Goal: Task Accomplishment & Management: Manage account settings

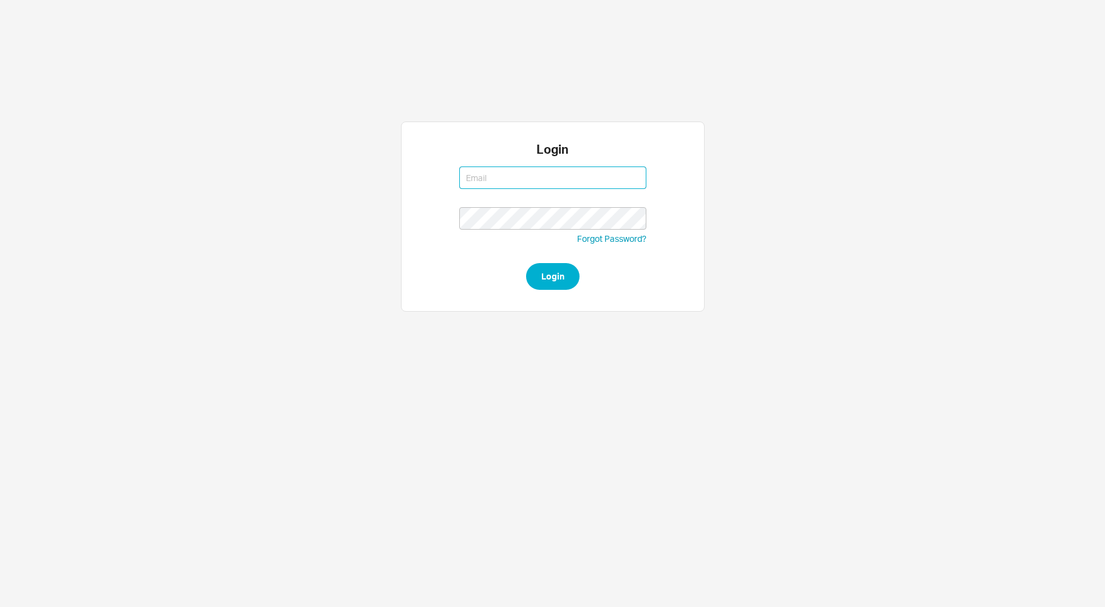
type input "bnussbaum@qualitybath.com"
click at [564, 275] on button "Login" at bounding box center [552, 276] width 53 height 27
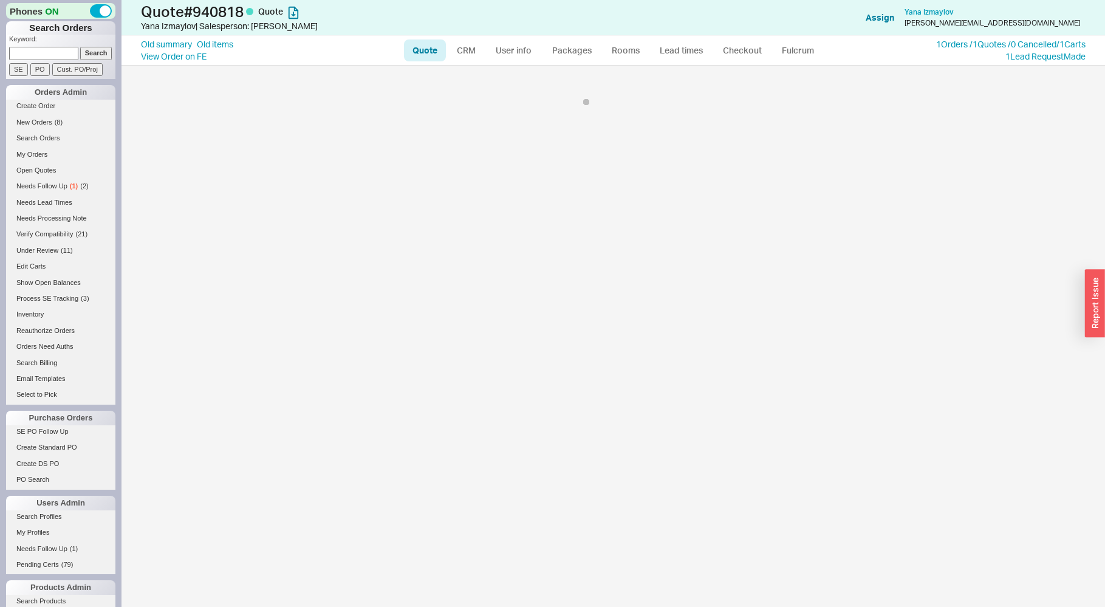
select select "LOW"
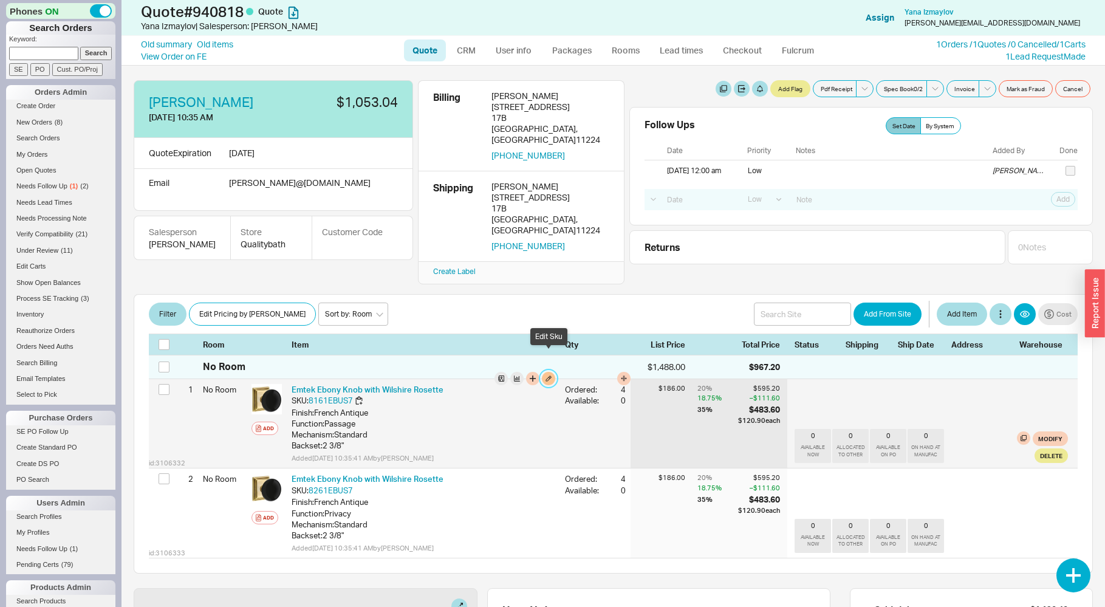
click at [547, 372] on button "button" at bounding box center [548, 378] width 13 height 13
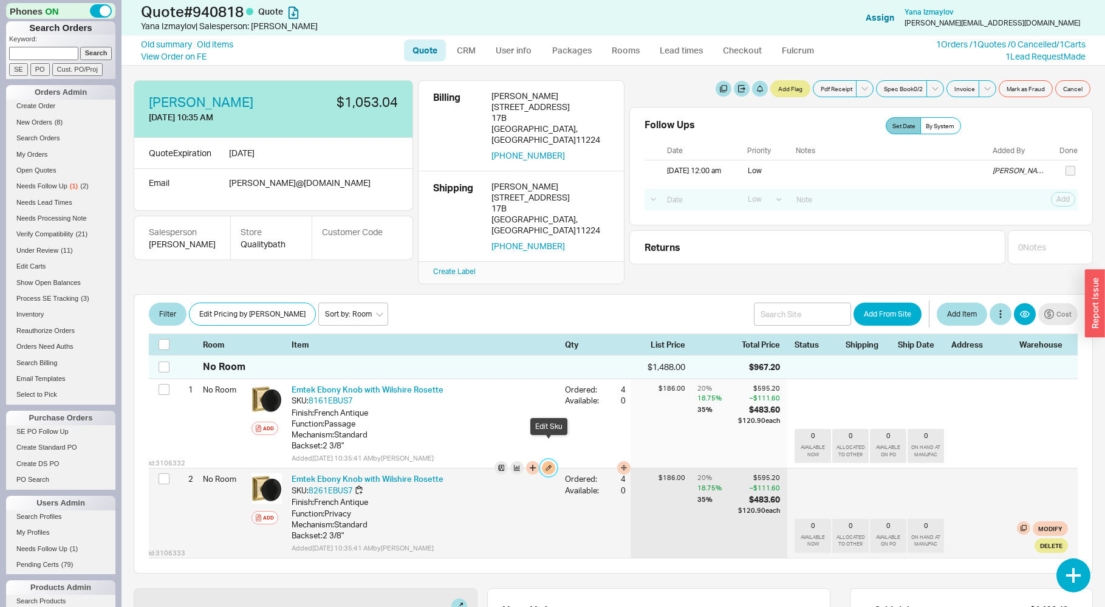
click at [550, 461] on button "button" at bounding box center [548, 467] width 13 height 13
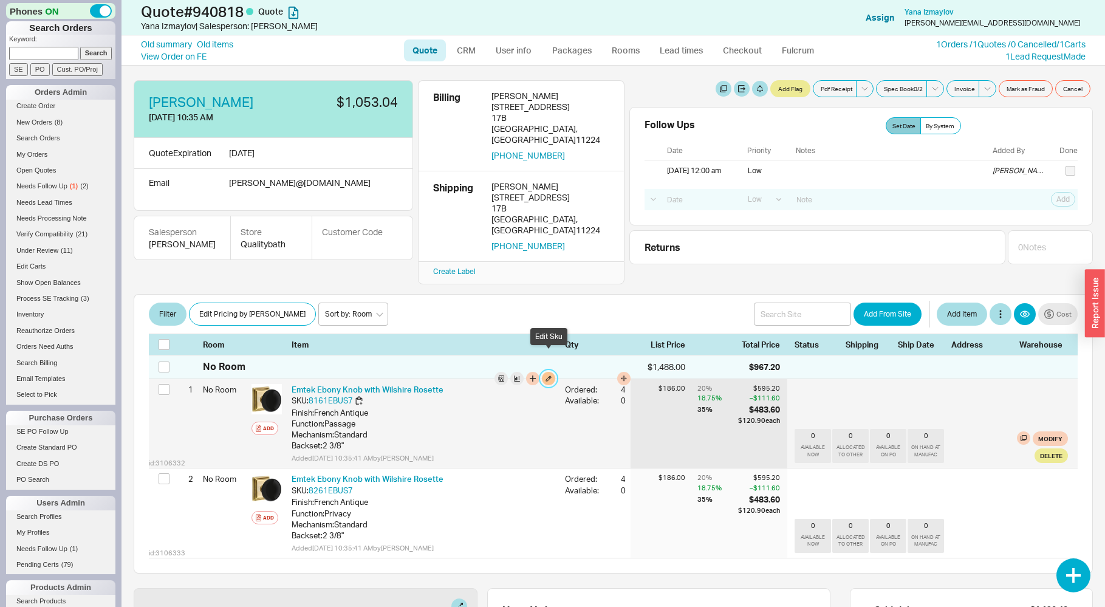
click at [549, 372] on button "button" at bounding box center [548, 378] width 13 height 13
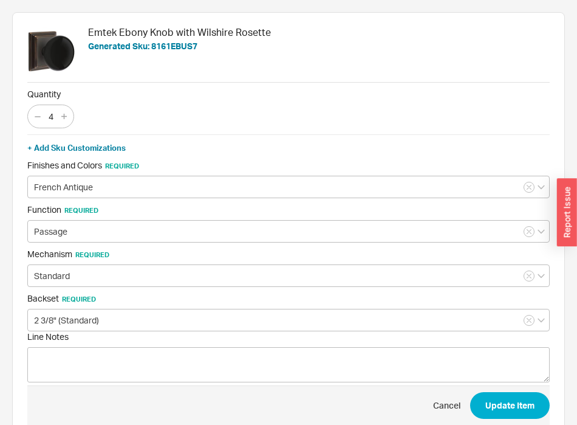
scroll to position [30, 0]
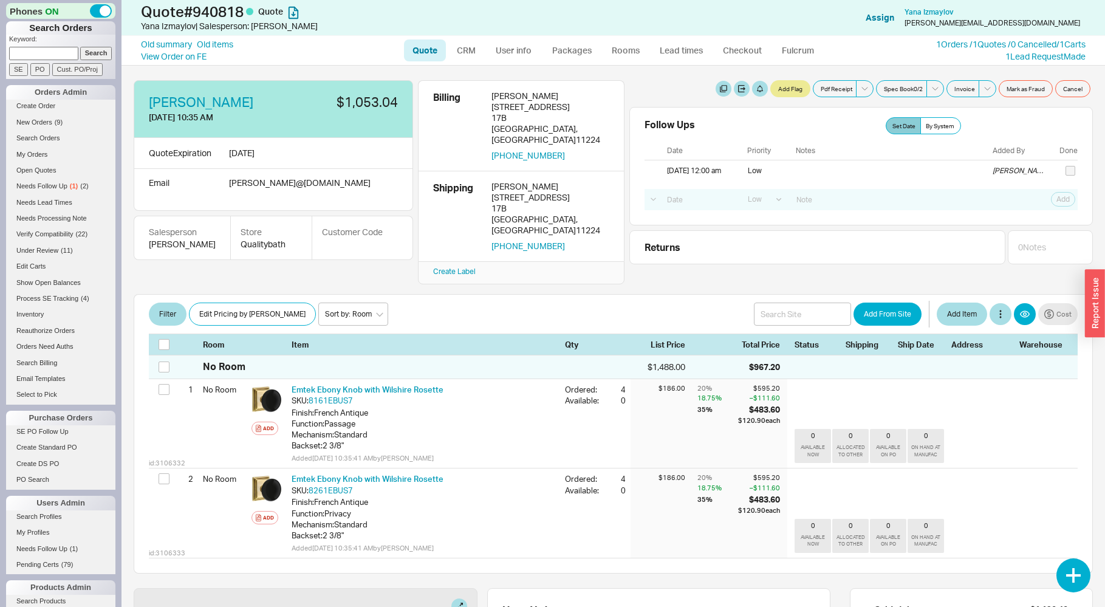
select select "LOW"
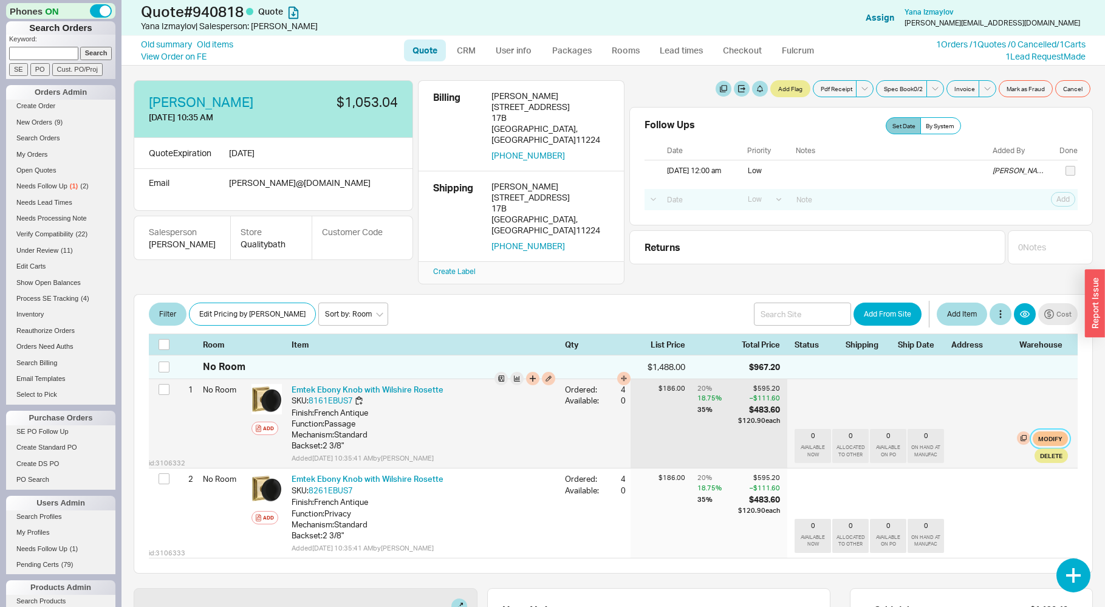
click at [1050, 431] on button "Modify" at bounding box center [1050, 438] width 35 height 15
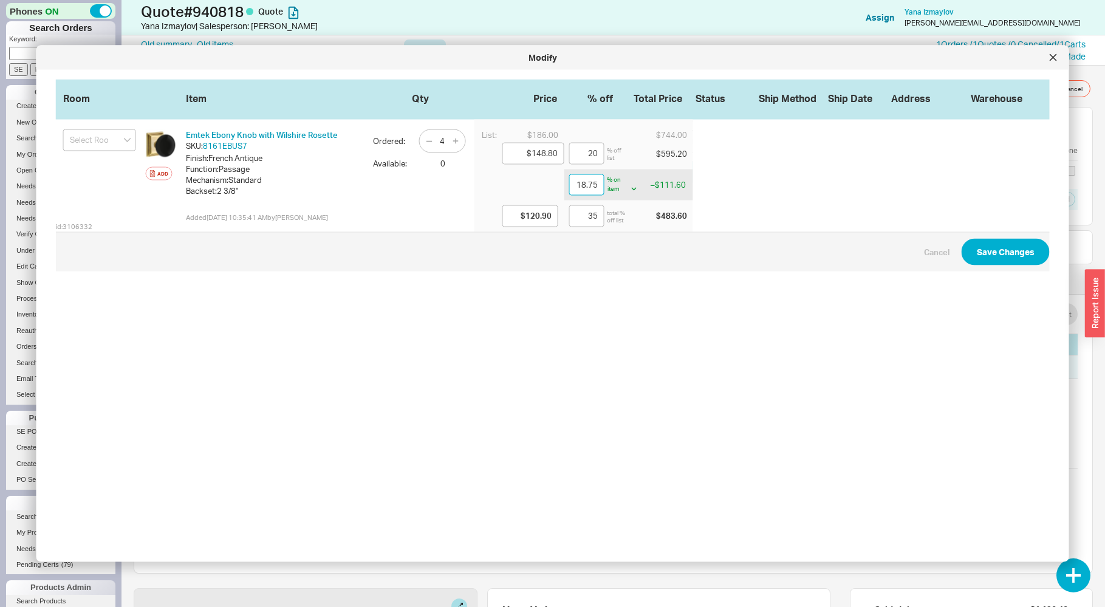
click at [574, 182] on input "18.75" at bounding box center [586, 185] width 35 height 22
type input "418.75"
type input "-$474.30"
type input "355"
click at [628, 269] on span "Cancel Save Changes" at bounding box center [553, 250] width 994 height 39
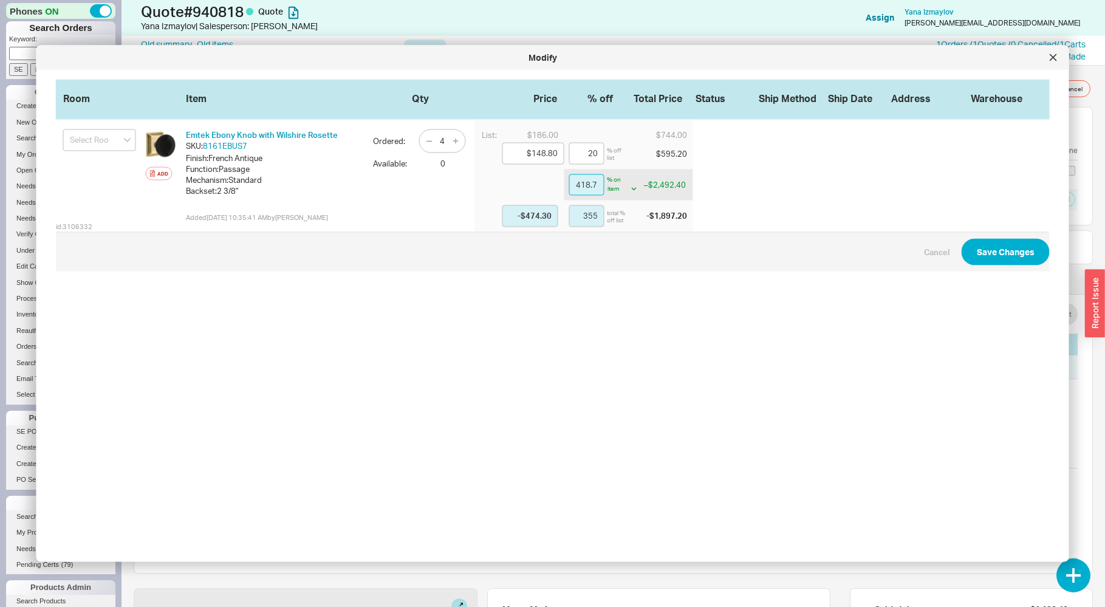
click at [575, 185] on input "418.75" at bounding box center [586, 185] width 35 height 22
click at [577, 184] on input "418.75" at bounding box center [586, 185] width 35 height 22
type input "18.75"
type input "$120.90"
type input "35"
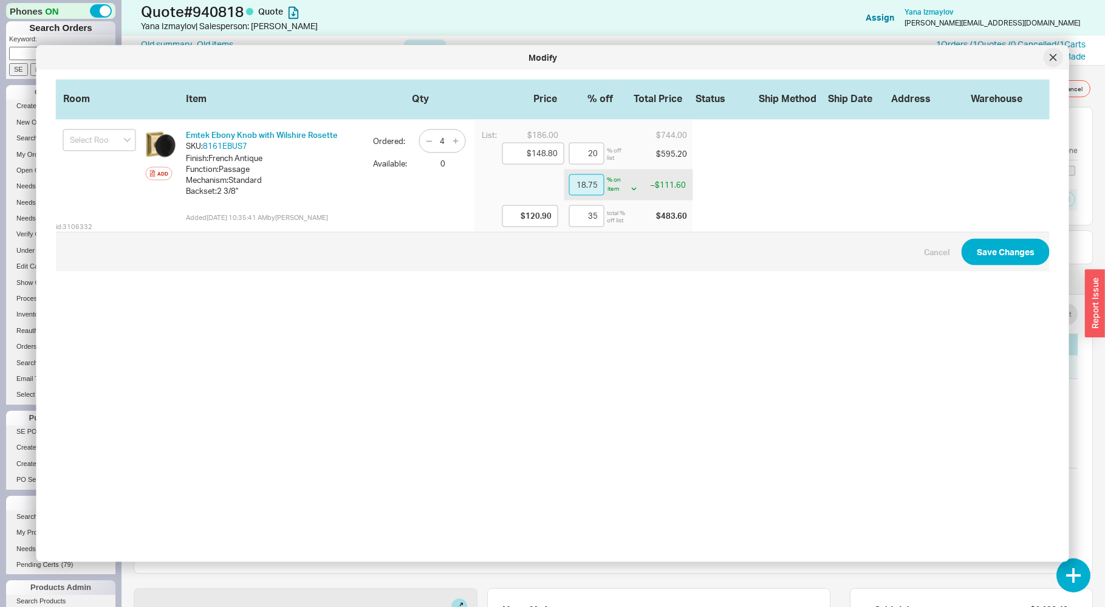
type input "18.75"
click at [1050, 56] on icon at bounding box center [1053, 57] width 7 height 7
